Goal: Ask a question: Seek information or help from site administrators or community

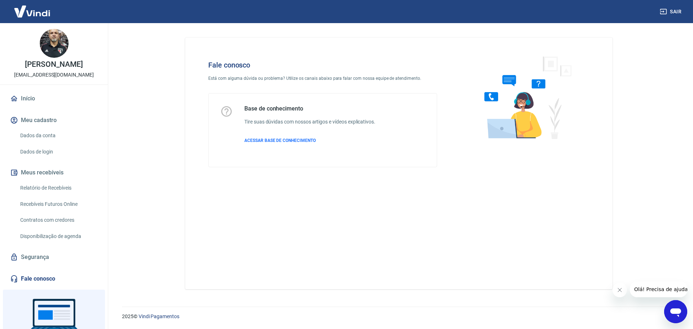
click at [671, 308] on icon "Abrir janela de mensagens" at bounding box center [675, 311] width 13 height 13
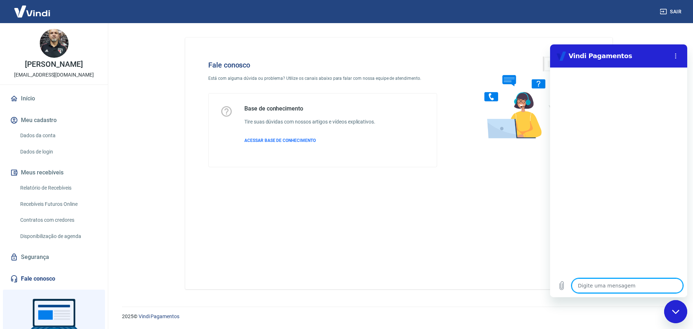
type textarea "o"
type textarea "x"
type textarea "oi"
type textarea "x"
type textarea "oi."
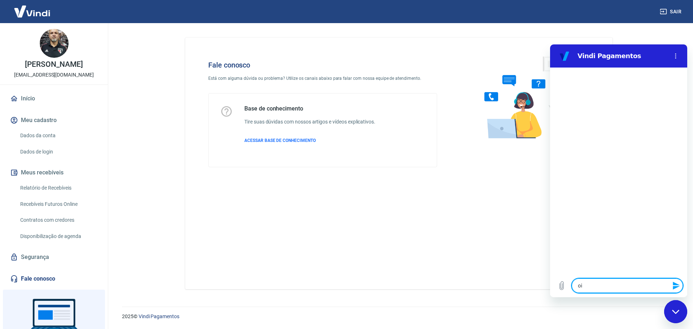
type textarea "x"
type textarea "oi.."
type textarea "x"
type textarea "oi..."
type textarea "x"
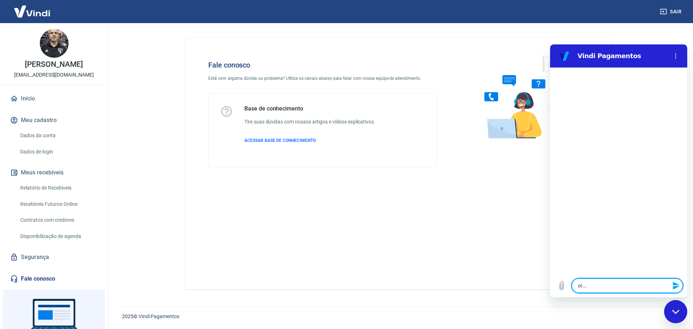
type textarea "oi..."
type textarea "x"
type textarea "oi... p"
type textarea "x"
type textarea "oi... pr"
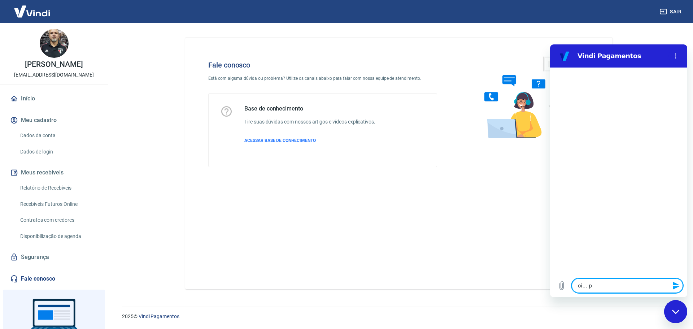
type textarea "x"
type textarea "oi... pre"
type textarea "x"
type textarea "oi... prec"
type textarea "x"
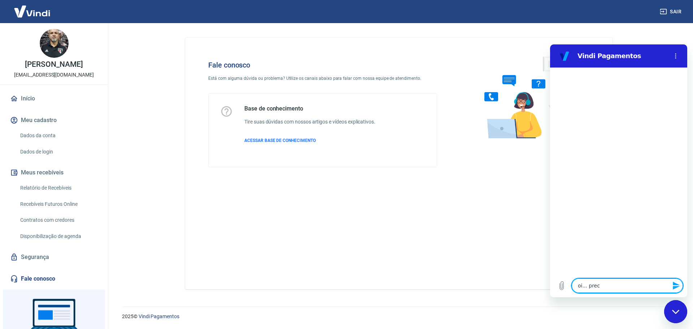
type textarea "oi... preci"
type textarea "x"
type textarea "oi... precis"
type textarea "x"
type textarea "oi... preciso"
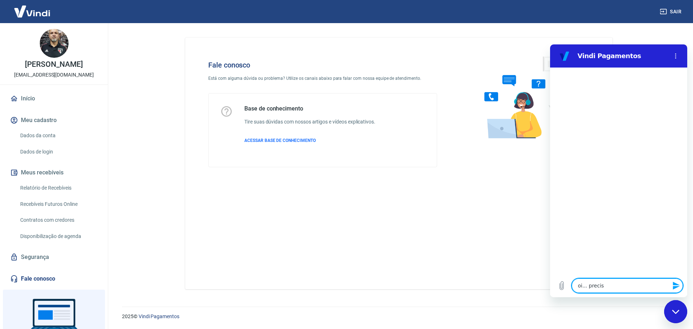
type textarea "x"
type textarea "oi... preciso"
type textarea "x"
type textarea "oi... preciso l"
type textarea "x"
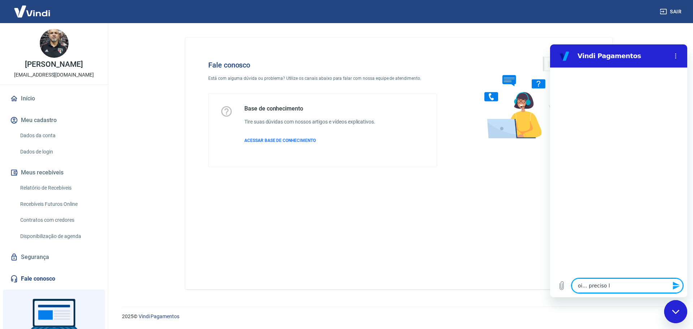
type textarea "oi... preciso lo"
type textarea "x"
type textarea "oi... preciso loc"
type textarea "x"
type textarea "oi... preciso loca"
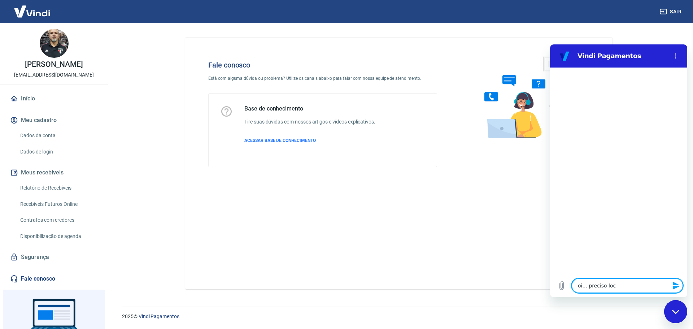
type textarea "x"
type textarea "oi... preciso local"
type textarea "x"
type textarea "oi... preciso locali"
type textarea "x"
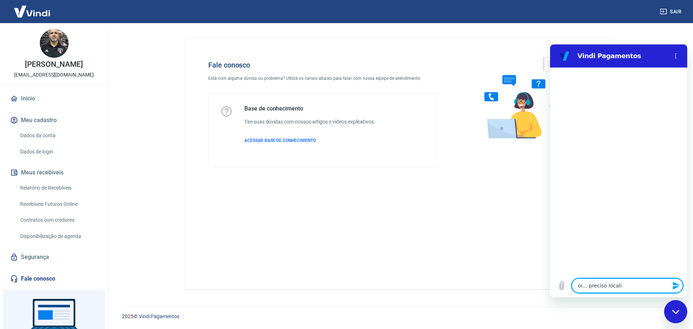
type textarea "oi... preciso localiz"
type textarea "x"
type textarea "oi... preciso localiza"
type textarea "x"
type textarea "oi... preciso localizar"
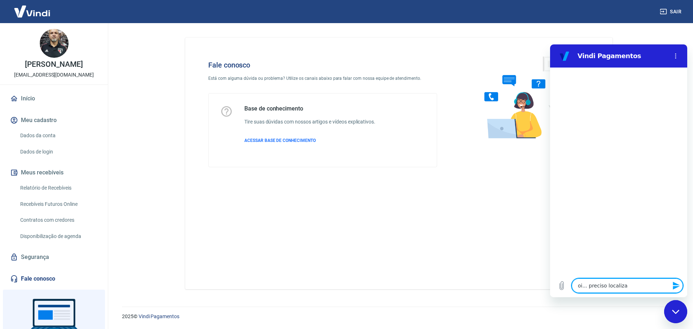
type textarea "x"
type textarea "oi... preciso localizar"
type textarea "x"
type textarea "oi... preciso localizar a"
type textarea "x"
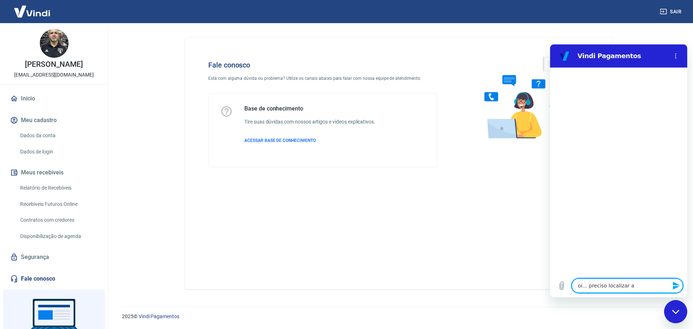
type textarea "oi... preciso localizar a"
type textarea "x"
type textarea "oi... preciso localizar a"
type textarea "x"
type textarea "oi... preciso localizar"
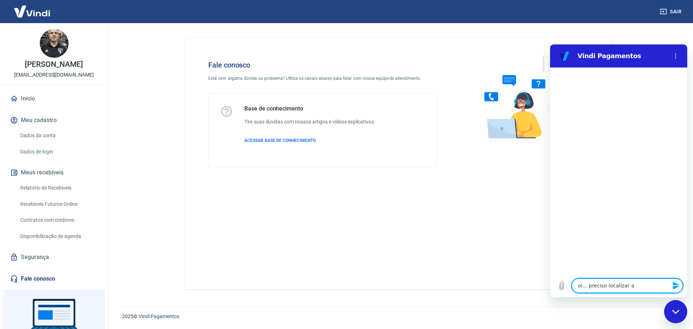
type textarea "x"
type textarea "oi... preciso localizar o"
type textarea "x"
type textarea "oi... preciso localizar o"
type textarea "x"
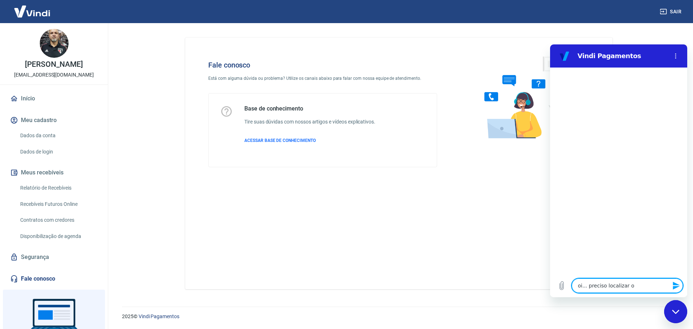
type textarea "oi... preciso localizar o p"
type textarea "x"
type textarea "oi... preciso localizar o pe"
type textarea "x"
type textarea "oi... preciso localizar o ped"
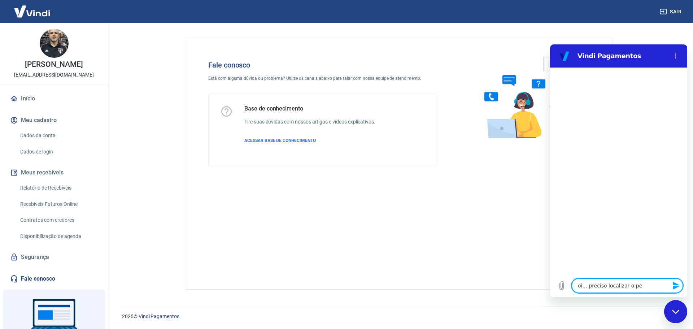
type textarea "x"
type textarea "oi... preciso localizar o pedi"
type textarea "x"
type textarea "oi... preciso localizar o pedid"
type textarea "x"
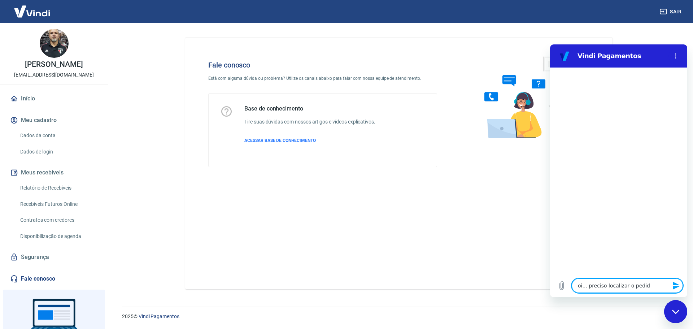
type textarea "oi... preciso localizar o pedido"
type textarea "x"
type textarea "oi... preciso localizar o pedido"
type textarea "x"
type textarea "oi... preciso localizar o pedido 1"
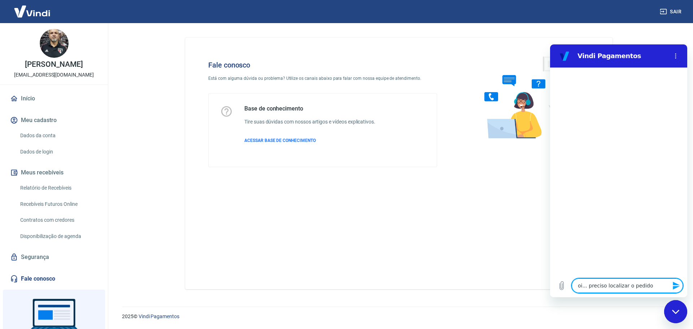
type textarea "x"
type textarea "oi... preciso localizar o pedido 10"
type textarea "x"
type textarea "oi... preciso localizar o pedido 101"
type textarea "x"
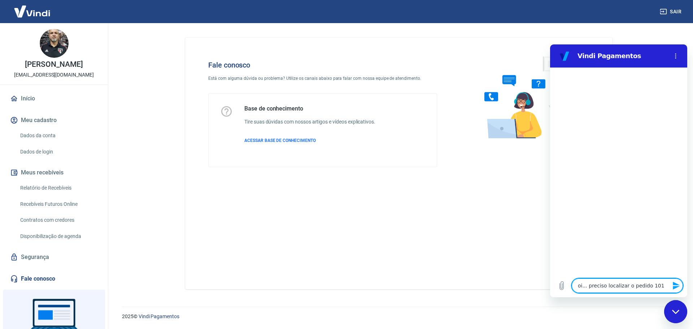
type textarea "oi... preciso localizar o pedido 1011"
type textarea "x"
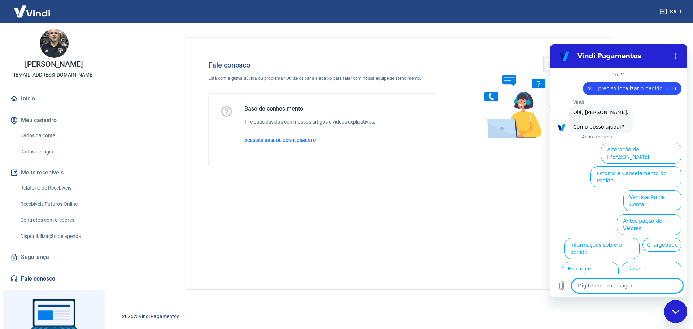
scroll to position [17, 0]
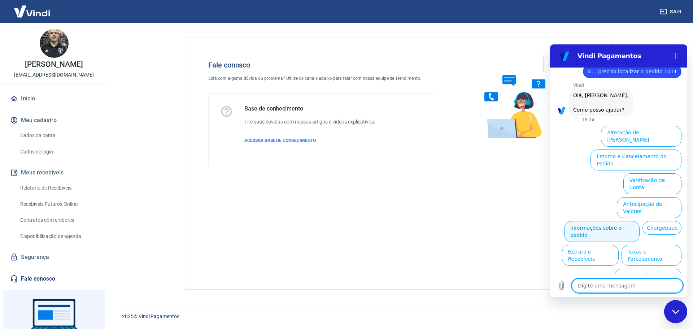
click at [631, 221] on button "Informações sobre o pedido" at bounding box center [601, 231] width 75 height 21
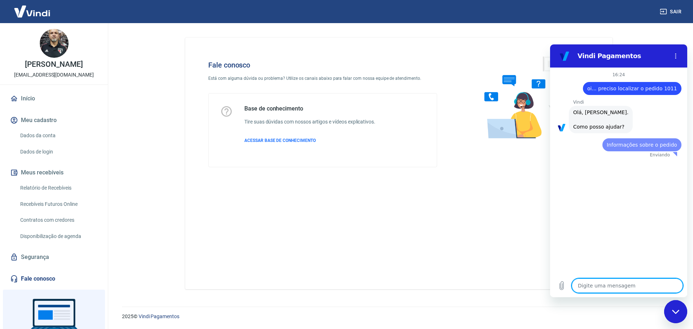
scroll to position [0, 0]
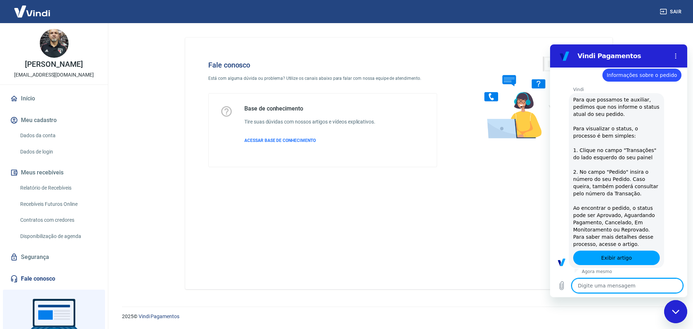
type textarea "x"
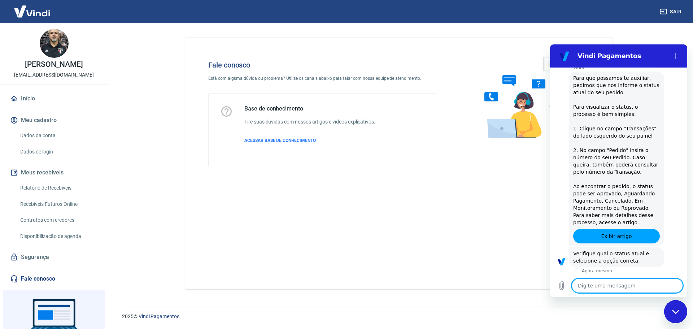
scroll to position [141, 0]
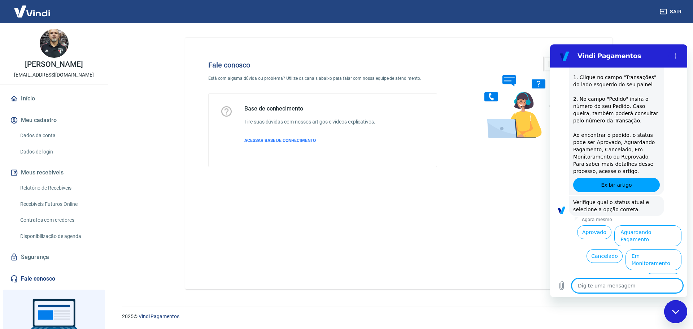
type textarea "n"
type textarea "x"
type textarea "nã"
type textarea "x"
type textarea "não"
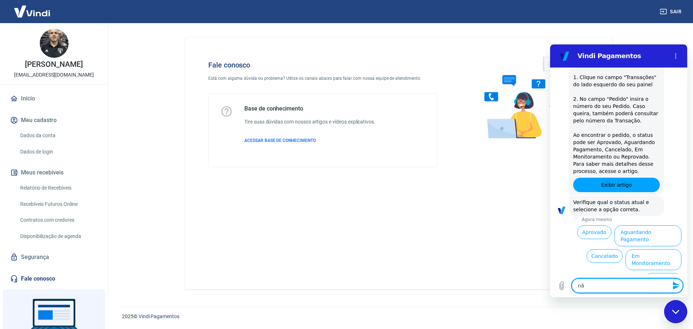
type textarea "x"
type textarea "não"
type textarea "x"
type textarea "não s"
type textarea "x"
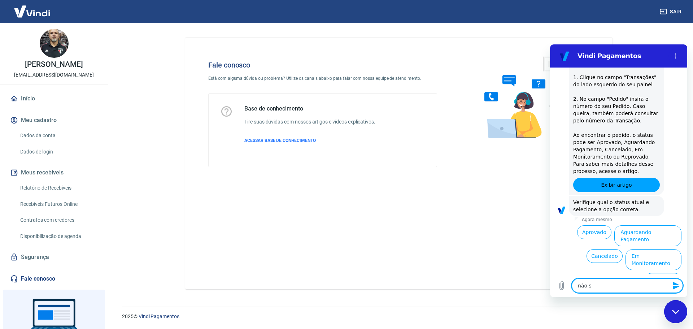
type textarea "não se"
type textarea "x"
type textarea "não sei"
type textarea "x"
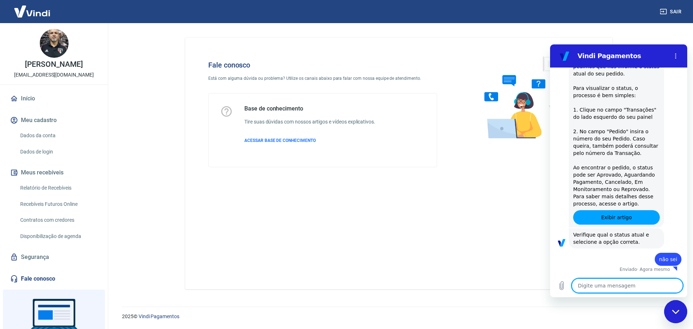
type textarea "x"
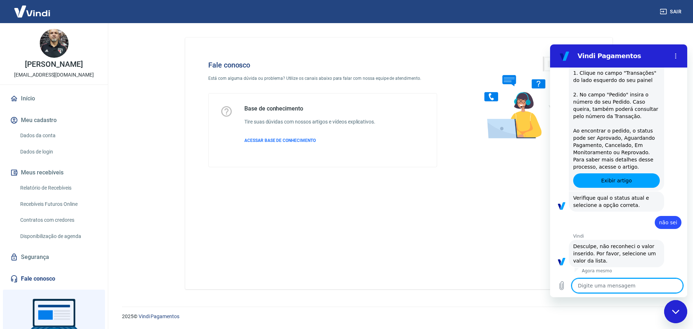
scroll to position [147, 0]
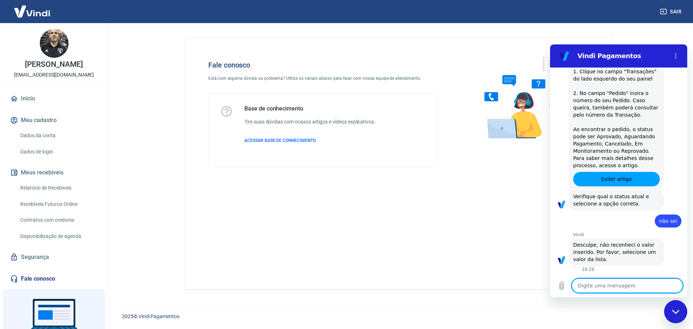
click at [602, 281] on textarea at bounding box center [627, 285] width 111 height 14
type textarea "a"
type textarea "x"
type textarea "ag"
type textarea "x"
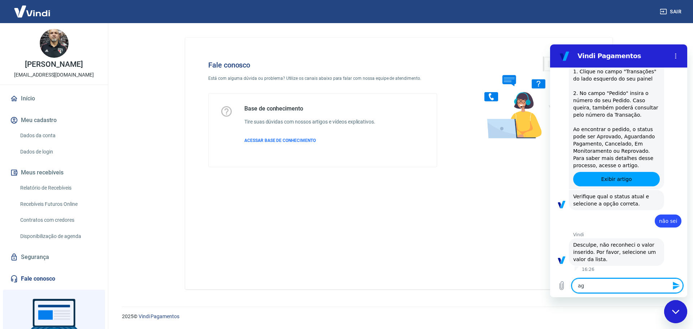
type textarea "agu"
type textarea "x"
type textarea "agua"
type textarea "x"
type textarea "aguar"
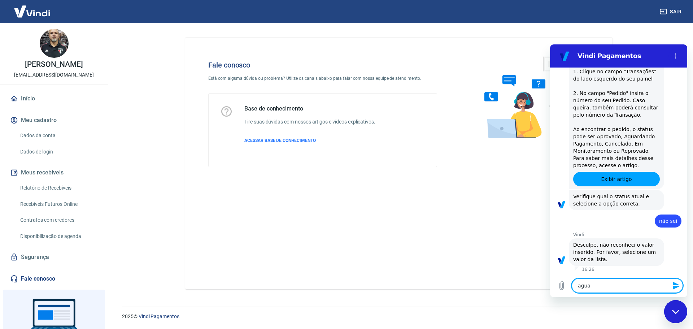
type textarea "x"
type textarea "aguard"
type textarea "x"
type textarea "aguarda"
type textarea "x"
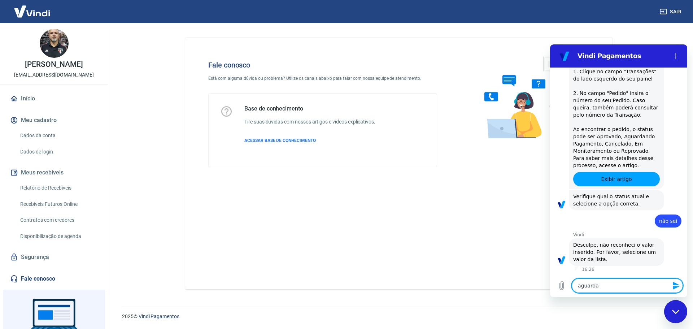
type textarea "aguardan"
type textarea "x"
type textarea "aguardand"
type textarea "x"
type textarea "aguardando"
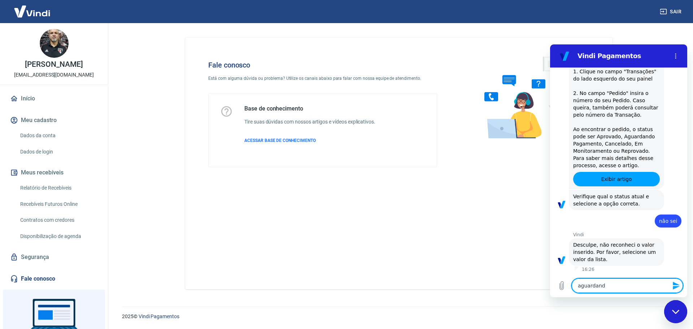
type textarea "x"
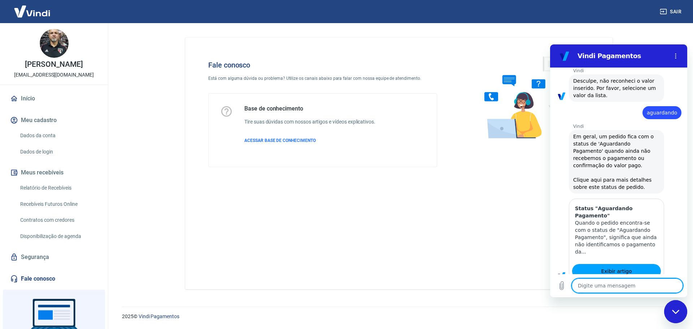
type textarea "x"
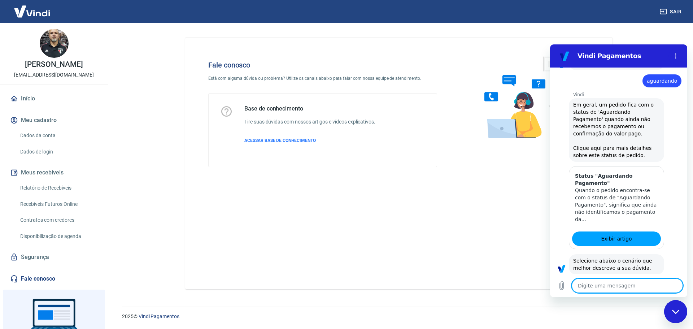
scroll to position [401, 0]
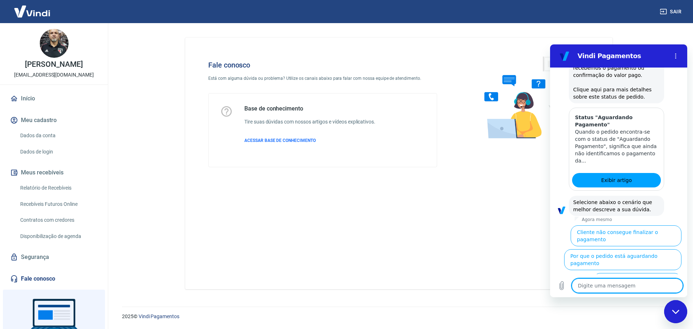
type textarea "a"
type textarea "x"
type textarea "at"
type textarea "x"
type textarea "ate"
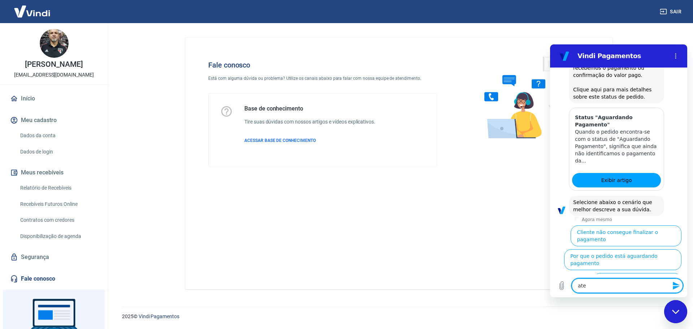
type textarea "x"
type textarea "aten"
type textarea "x"
type textarea "atend"
type textarea "x"
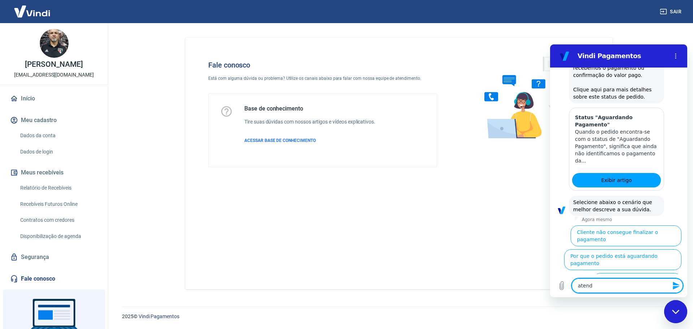
type textarea "atende"
type textarea "x"
type textarea "atenden"
type textarea "x"
type textarea "atendent"
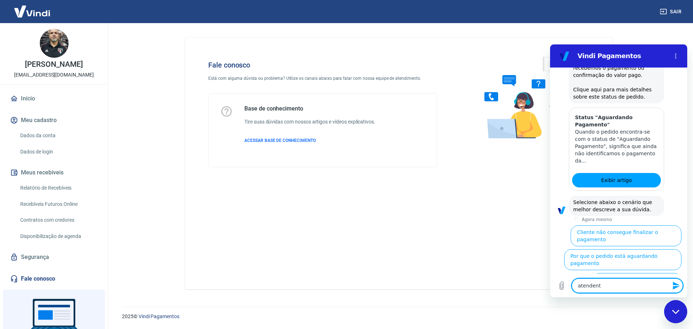
type textarea "x"
type textarea "atendente"
type textarea "x"
type textarea "atendente"
type textarea "x"
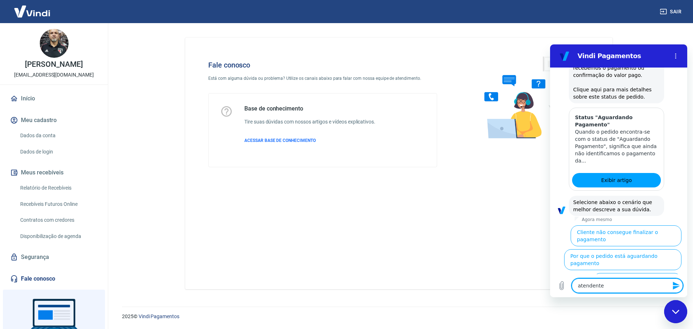
type textarea "atendente h"
type textarea "x"
type textarea "atendente hu"
type textarea "x"
type textarea "atendente [PERSON_NAME]"
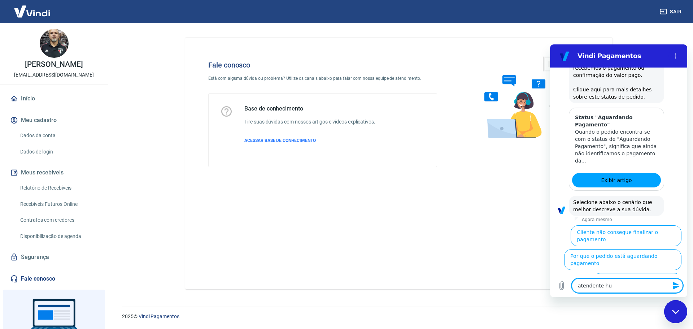
type textarea "x"
type textarea "atendente [PERSON_NAME]"
type textarea "x"
type textarea "atendente [PERSON_NAME]"
type textarea "x"
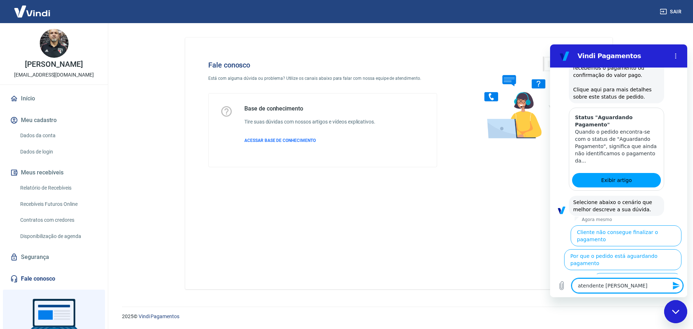
type textarea "atendente hu"
type textarea "x"
type textarea "atendente hum"
type textarea "x"
type textarea "atendente huma"
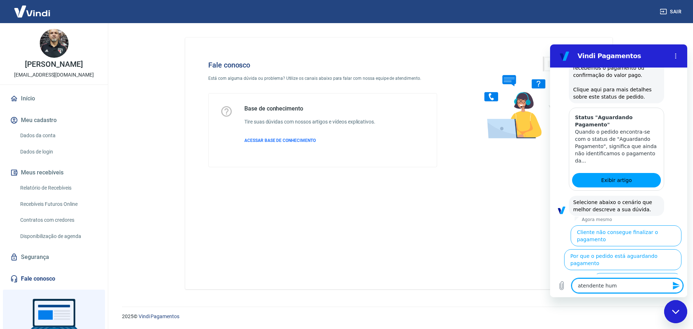
type textarea "x"
type textarea "atendente human"
type textarea "x"
type textarea "atendente humano"
type textarea "x"
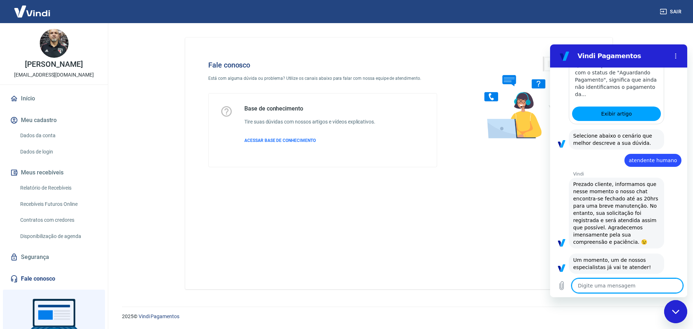
scroll to position [467, 0]
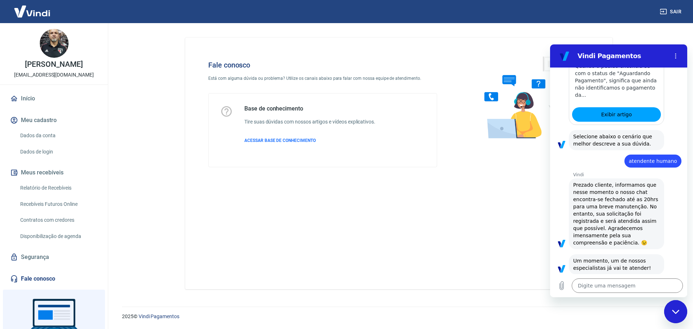
type textarea "x"
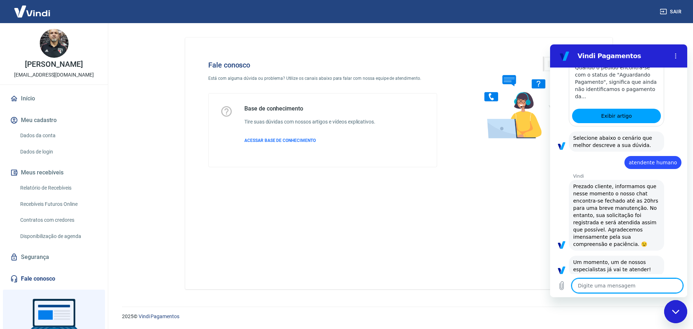
scroll to position [284, 0]
